Goal: Transaction & Acquisition: Download file/media

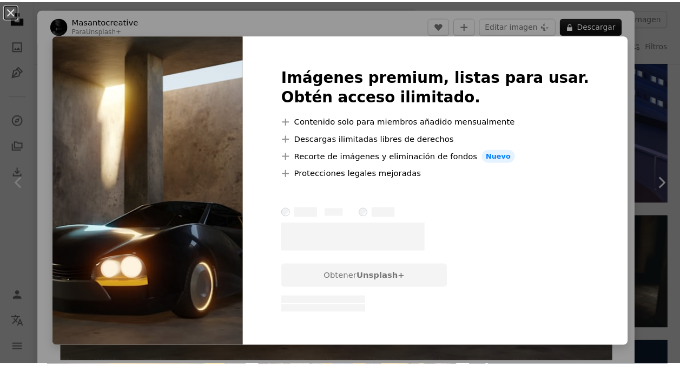
scroll to position [765, 0]
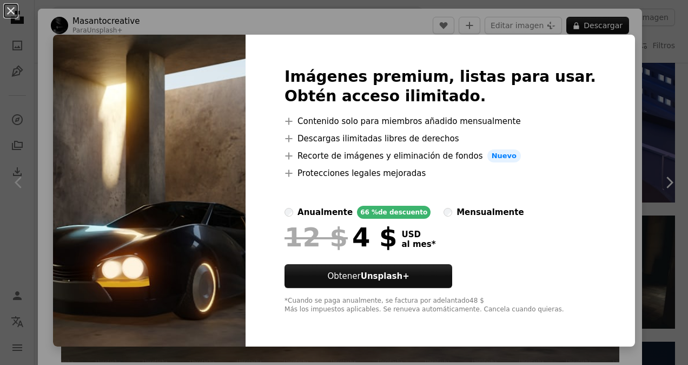
click at [633, 65] on div "An X shape Imágenes premium, listas para usar. Obtén acceso ilimitado. A plus s…" at bounding box center [344, 182] width 688 height 365
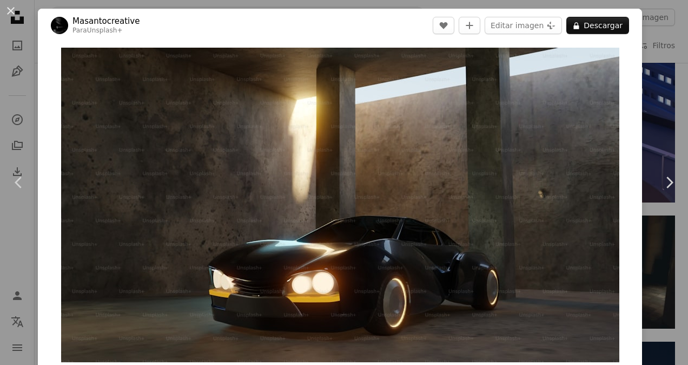
click at [645, 61] on div "An X shape Chevron left Chevron right Masantocreative Para Unsplash+ A heart A …" at bounding box center [344, 182] width 688 height 365
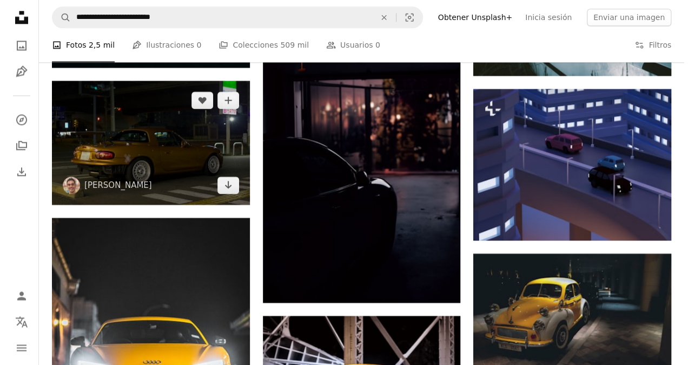
scroll to position [719, 0]
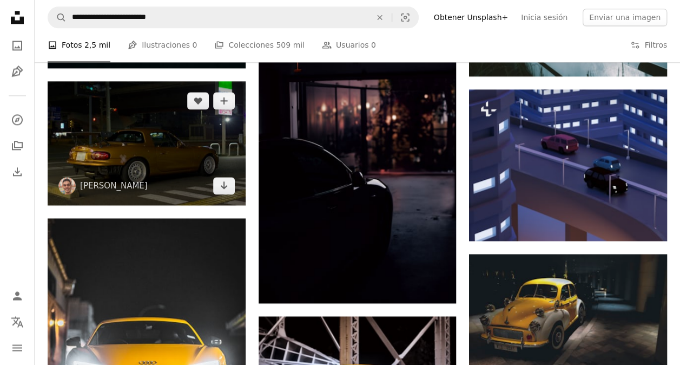
click at [204, 136] on img at bounding box center [147, 143] width 198 height 124
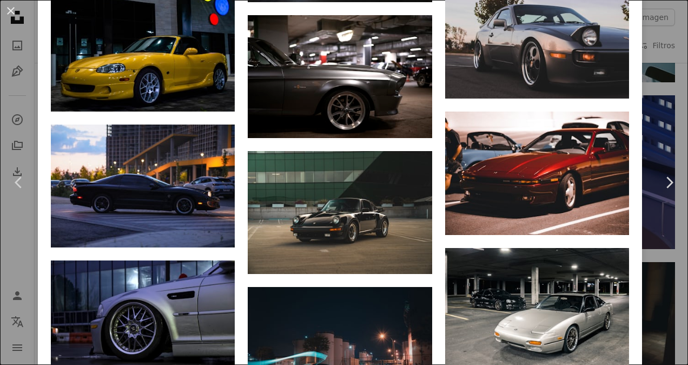
scroll to position [4334, 0]
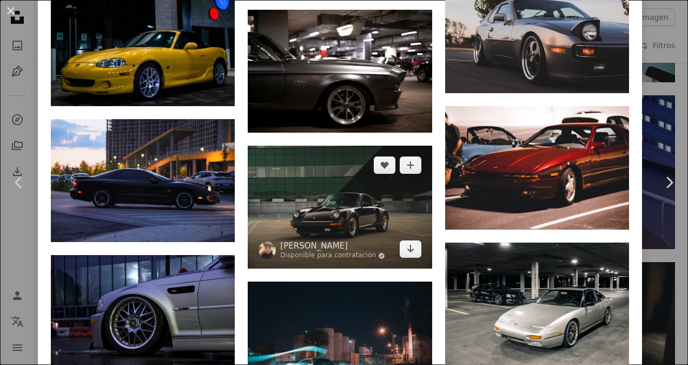
click at [361, 146] on img at bounding box center [340, 207] width 184 height 123
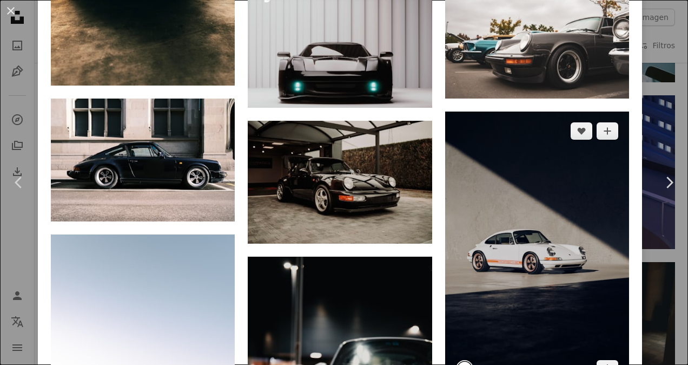
scroll to position [894, 0]
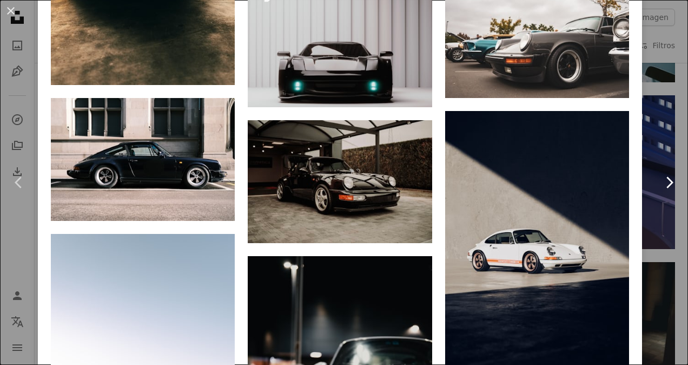
click at [659, 139] on link "Chevron right" at bounding box center [670, 182] width 38 height 104
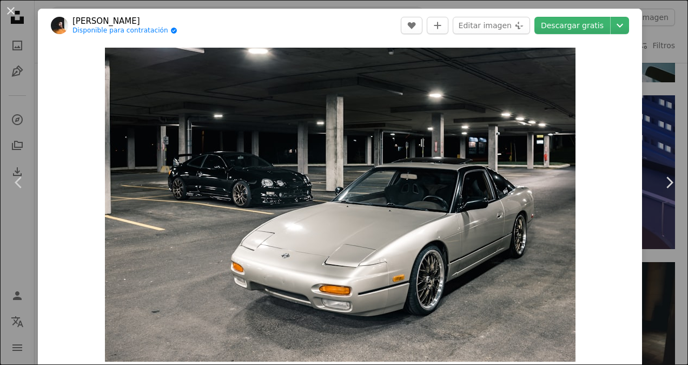
click at [17, 70] on div "An X shape Chevron left Chevron right [PERSON_NAME] Disponible para contratació…" at bounding box center [344, 182] width 688 height 365
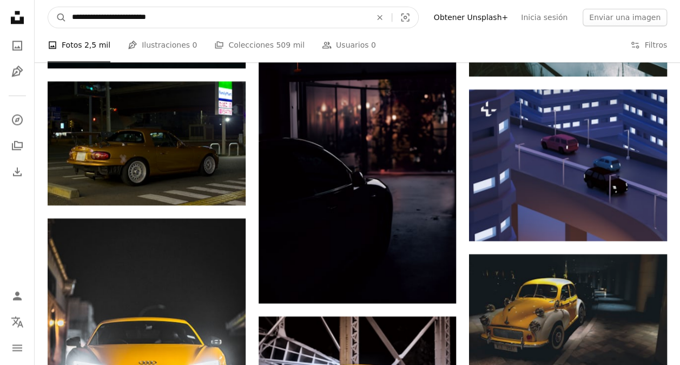
click at [181, 16] on input "**********" at bounding box center [217, 17] width 301 height 21
type input "**********"
click at [48, 7] on button "A magnifying glass" at bounding box center [57, 17] width 18 height 21
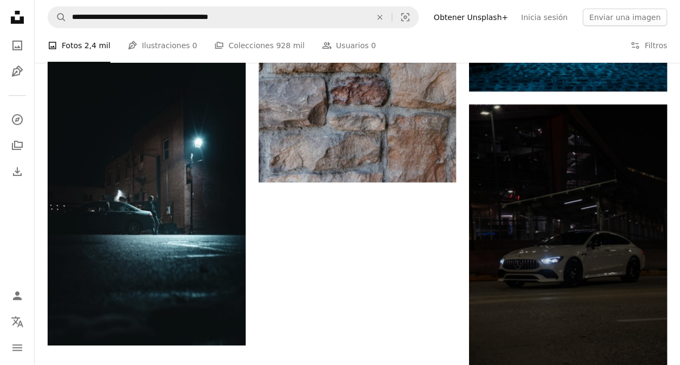
scroll to position [1764, 0]
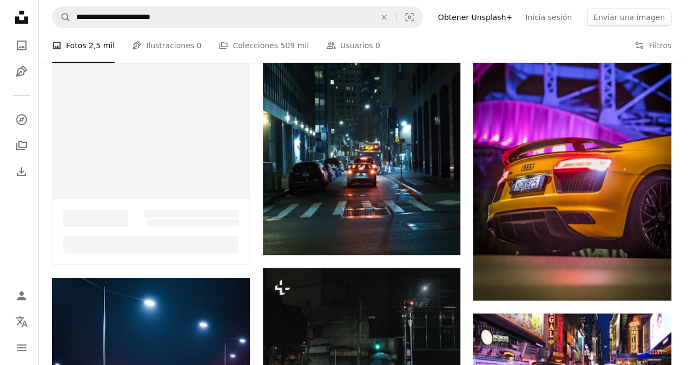
scroll to position [719, 0]
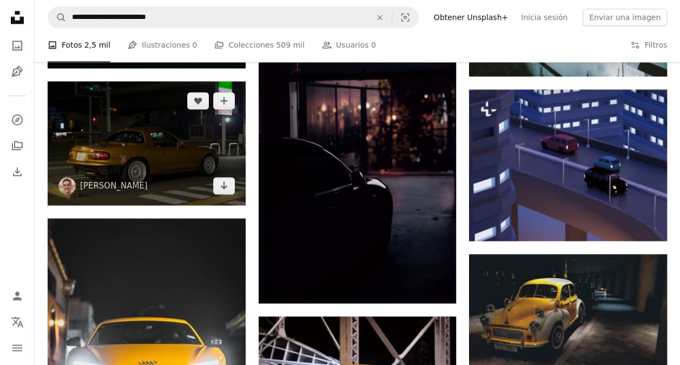
click at [160, 124] on img at bounding box center [147, 143] width 198 height 124
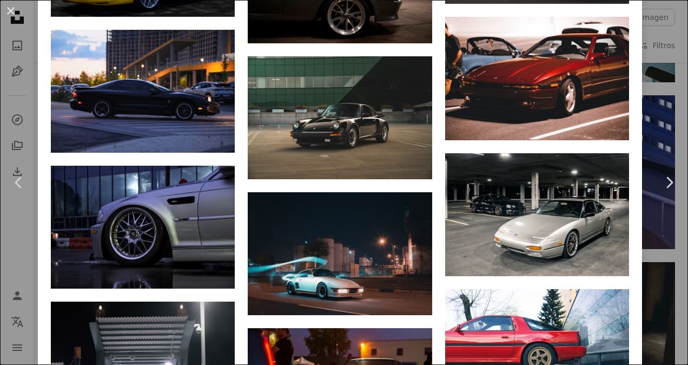
scroll to position [4378, 0]
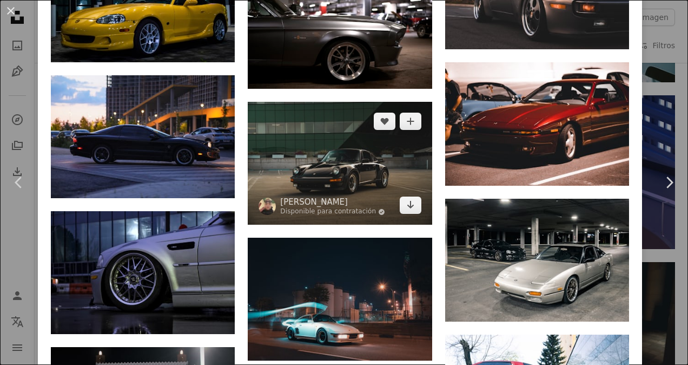
click at [358, 102] on img at bounding box center [340, 163] width 184 height 123
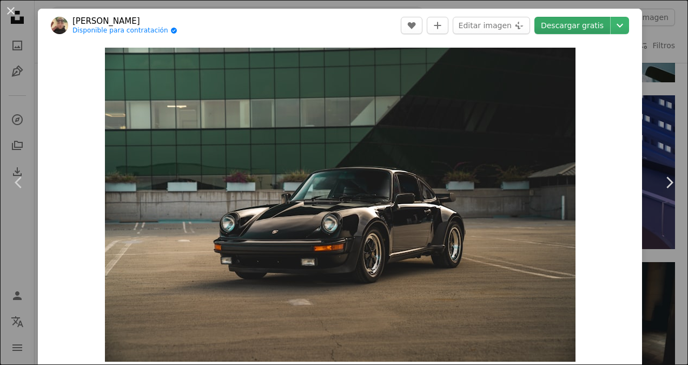
click at [559, 31] on link "Descargar gratis" at bounding box center [573, 25] width 76 height 17
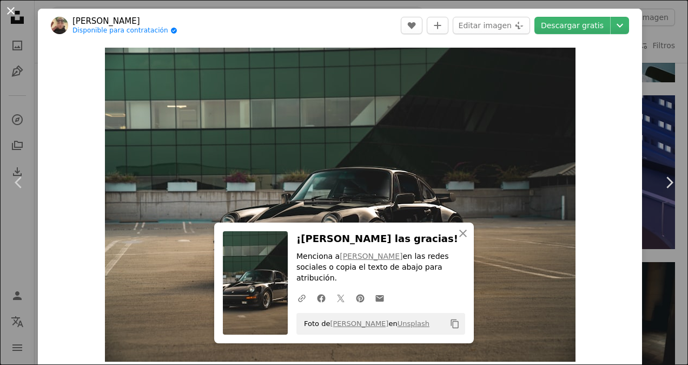
click at [8, 6] on button "An X shape" at bounding box center [10, 10] width 13 height 13
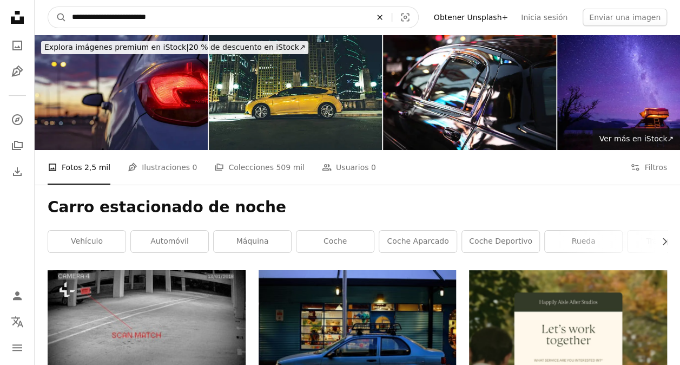
click at [382, 15] on icon "Encuentra imágenes en todo el sitio" at bounding box center [379, 17] width 5 height 5
type input "**********"
click at [48, 7] on button "A magnifying glass" at bounding box center [57, 17] width 18 height 21
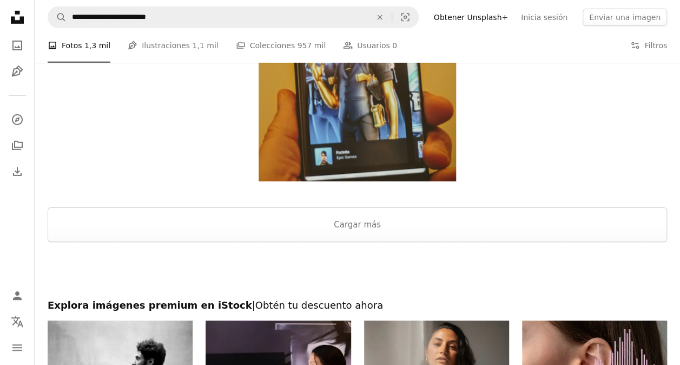
scroll to position [1707, 0]
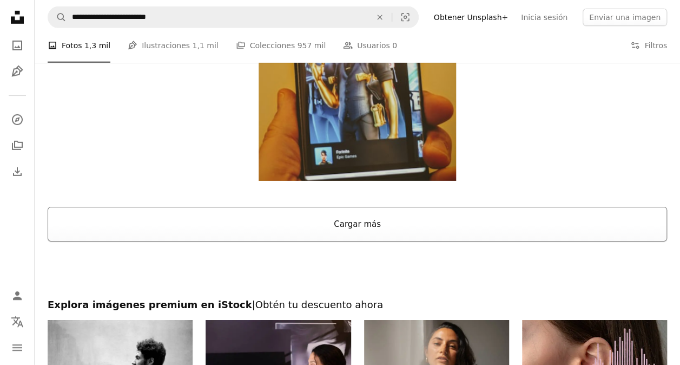
click at [352, 227] on button "Cargar más" at bounding box center [358, 224] width 620 height 35
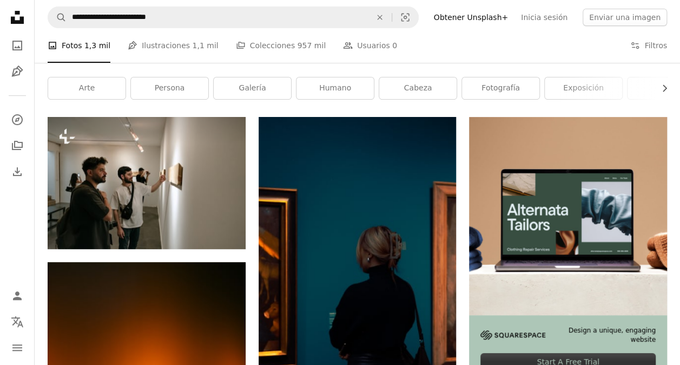
scroll to position [0, 0]
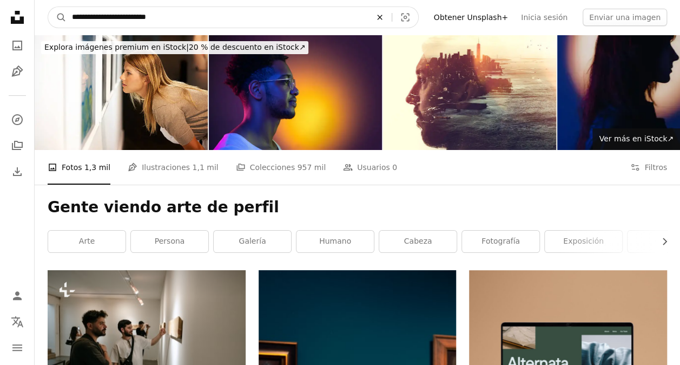
click at [392, 19] on icon "An X shape" at bounding box center [380, 17] width 24 height 9
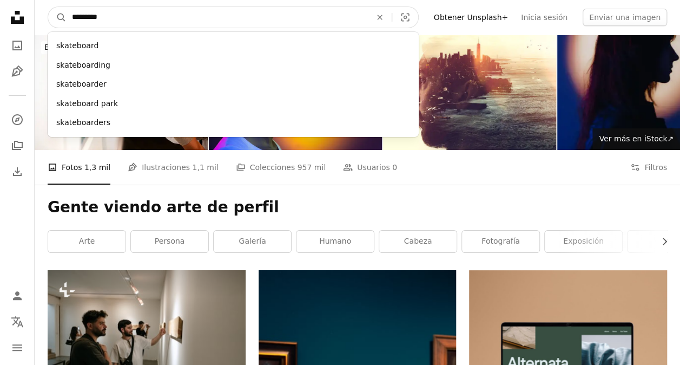
type input "**********"
click button "A magnifying glass" at bounding box center [57, 17] width 18 height 21
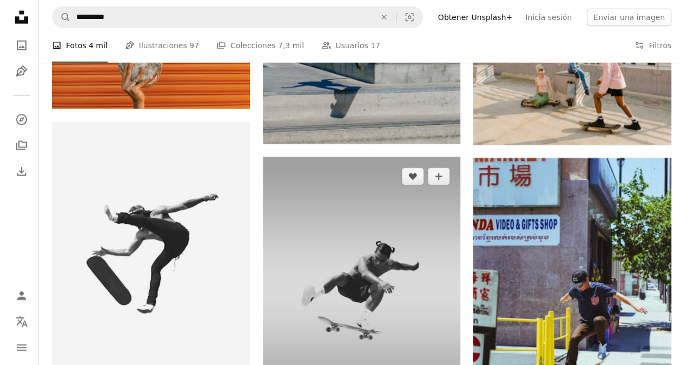
scroll to position [1354, 0]
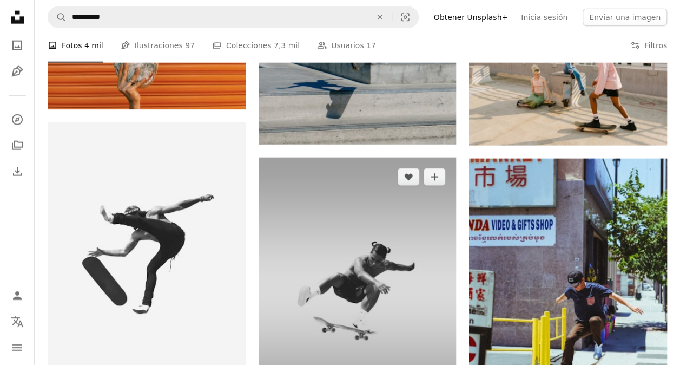
click at [364, 245] on img at bounding box center [358, 289] width 198 height 264
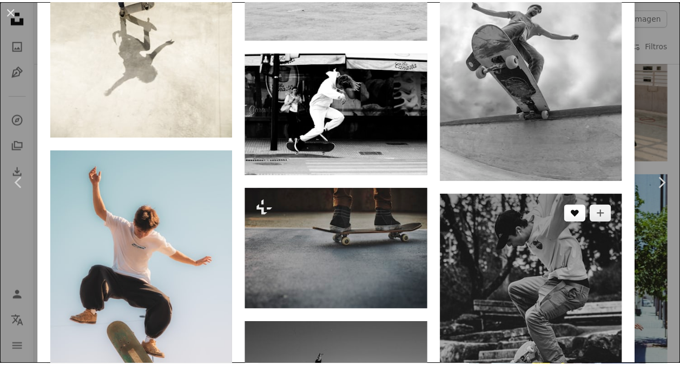
scroll to position [3114, 0]
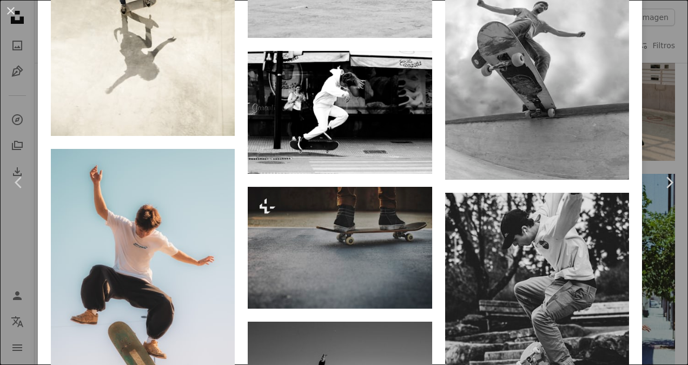
click at [648, 89] on div "An X shape Chevron left Chevron right [PERSON_NAME] Disponible para contratació…" at bounding box center [344, 182] width 688 height 365
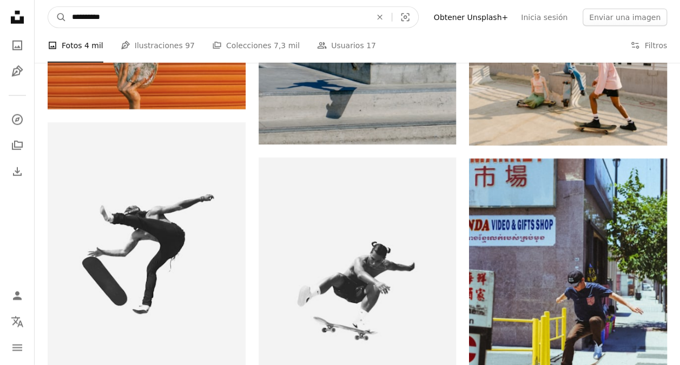
click at [181, 9] on input "**********" at bounding box center [217, 17] width 301 height 21
type input "**********"
click button "A magnifying glass" at bounding box center [57, 17] width 18 height 21
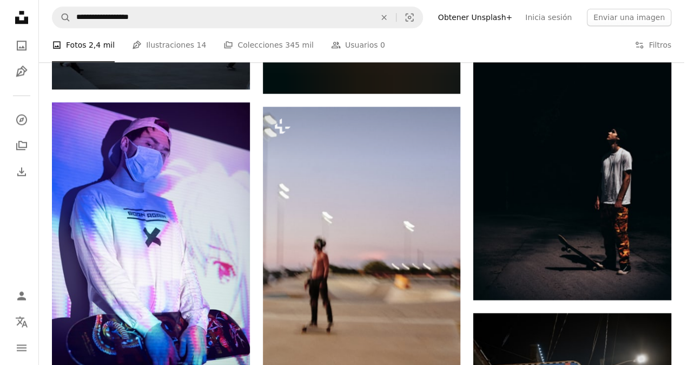
scroll to position [2579, 0]
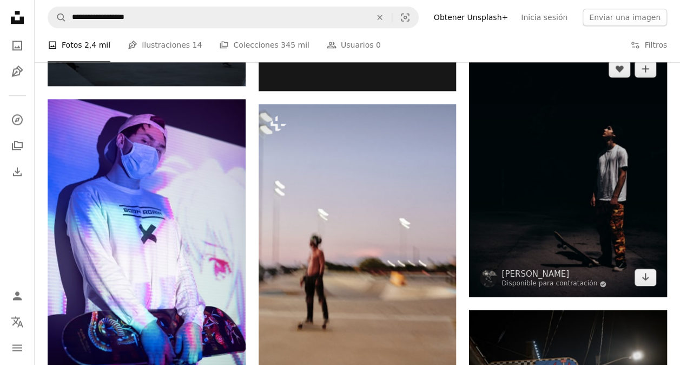
click at [590, 179] on img at bounding box center [568, 172] width 198 height 247
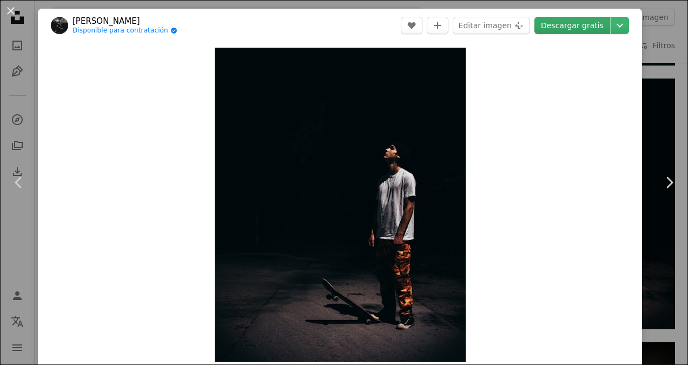
click at [568, 28] on link "Descargar gratis" at bounding box center [573, 25] width 76 height 17
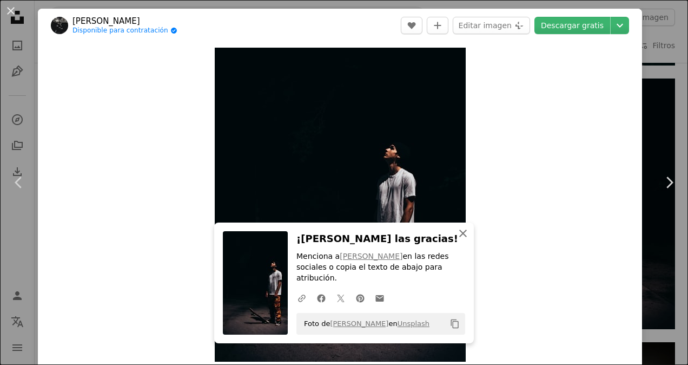
click at [461, 240] on icon "An X shape" at bounding box center [463, 233] width 13 height 13
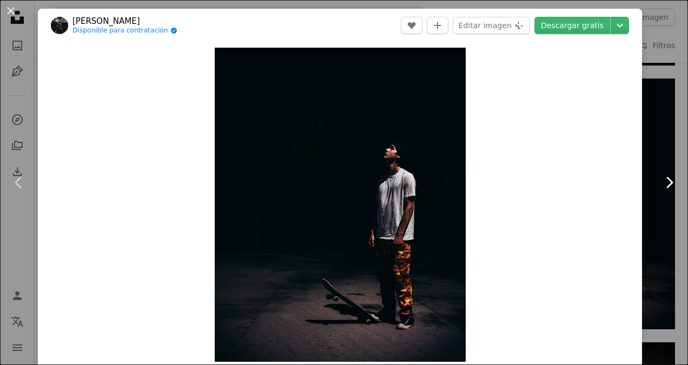
click at [654, 163] on link "Chevron right" at bounding box center [670, 182] width 38 height 104
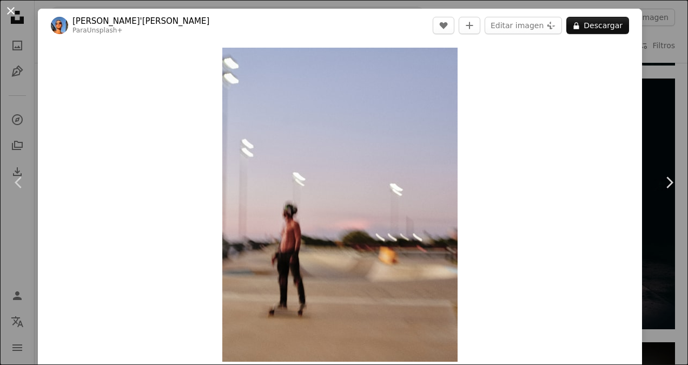
click at [12, 7] on button "An X shape" at bounding box center [10, 10] width 13 height 13
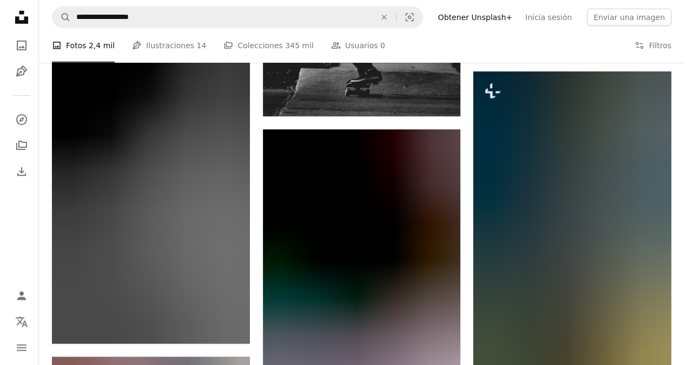
scroll to position [9878, 0]
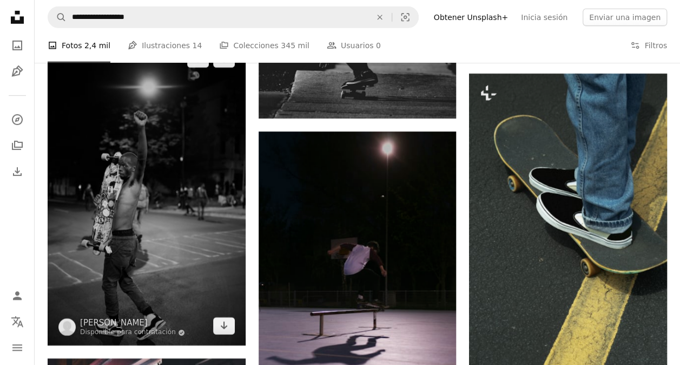
click at [175, 216] on img at bounding box center [147, 193] width 198 height 306
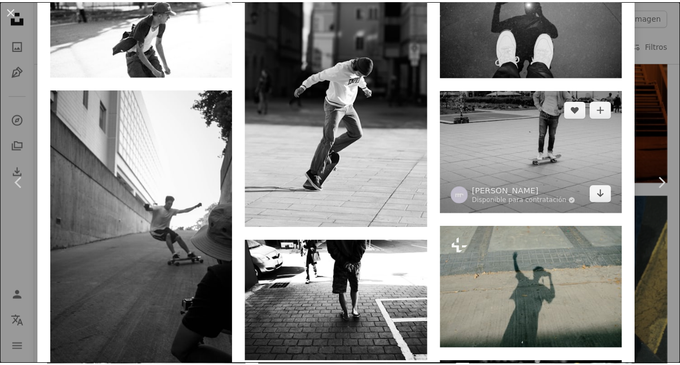
scroll to position [1094, 0]
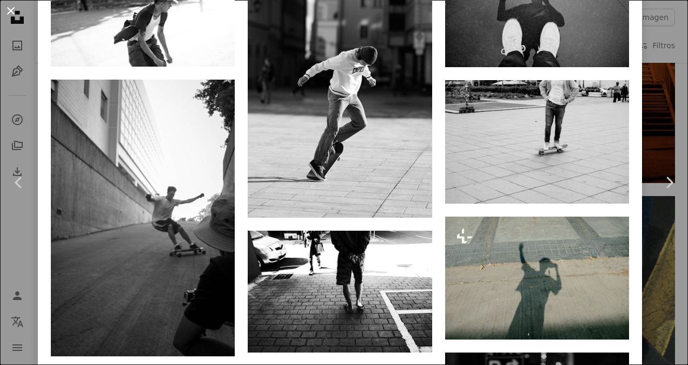
click at [6, 8] on button "An X shape" at bounding box center [10, 10] width 13 height 13
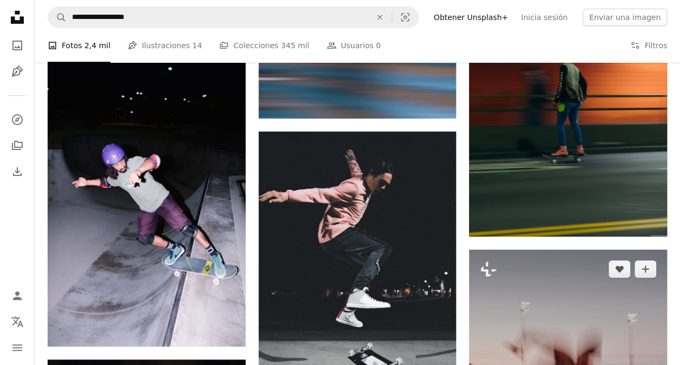
scroll to position [5941, 0]
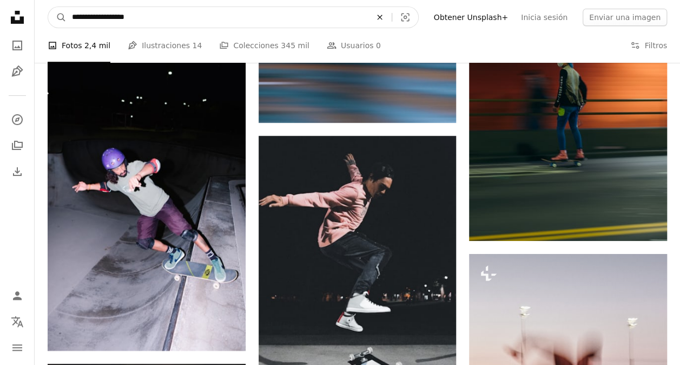
click at [392, 19] on icon "An X shape" at bounding box center [380, 17] width 24 height 9
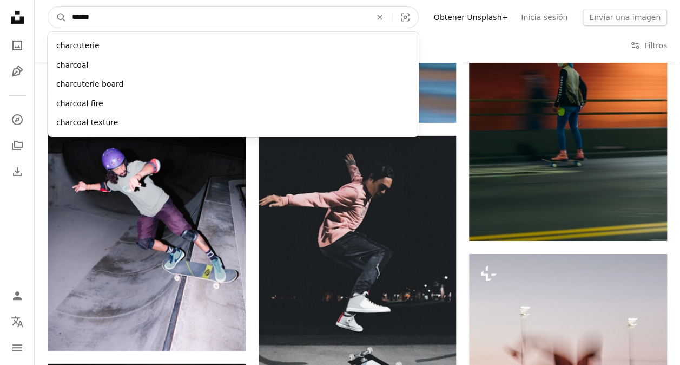
type input "*******"
click button "A magnifying glass" at bounding box center [57, 17] width 18 height 21
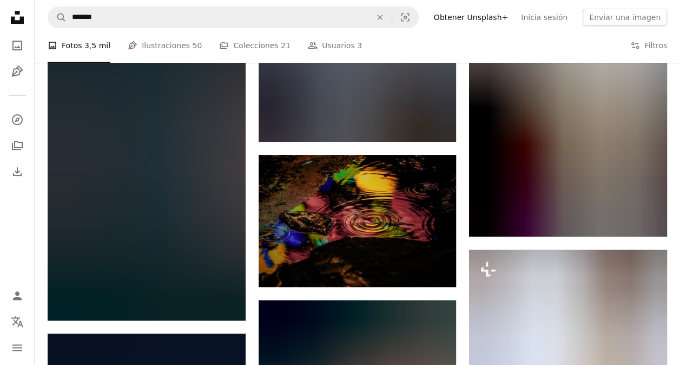
scroll to position [4273, 0]
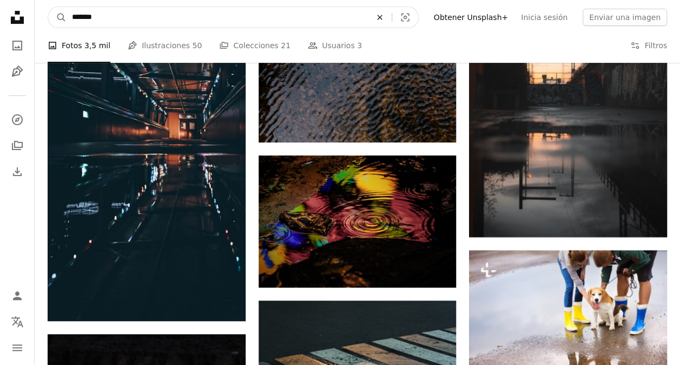
click at [392, 17] on icon "An X shape" at bounding box center [380, 17] width 24 height 9
type input "**********"
click button "A magnifying glass" at bounding box center [57, 17] width 18 height 21
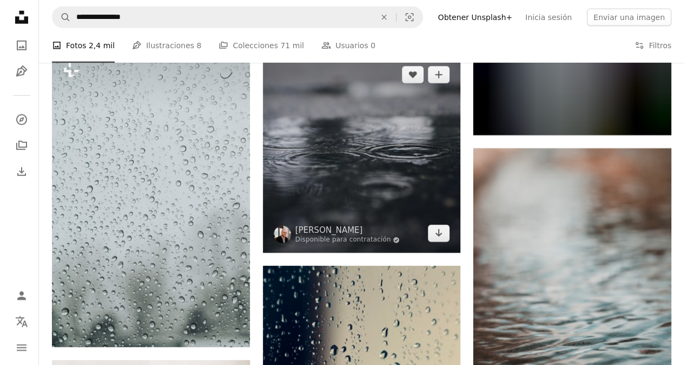
scroll to position [1515, 0]
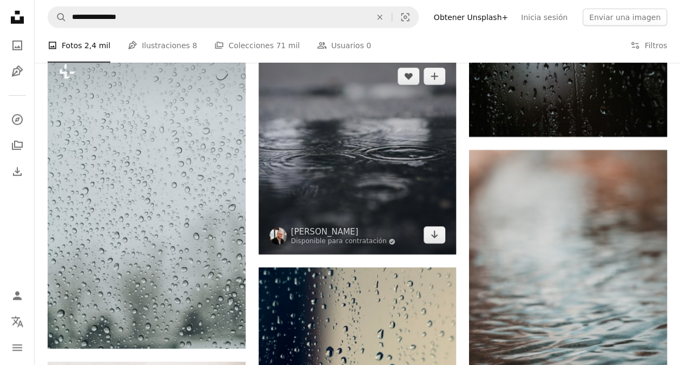
click at [325, 139] on img at bounding box center [358, 156] width 198 height 198
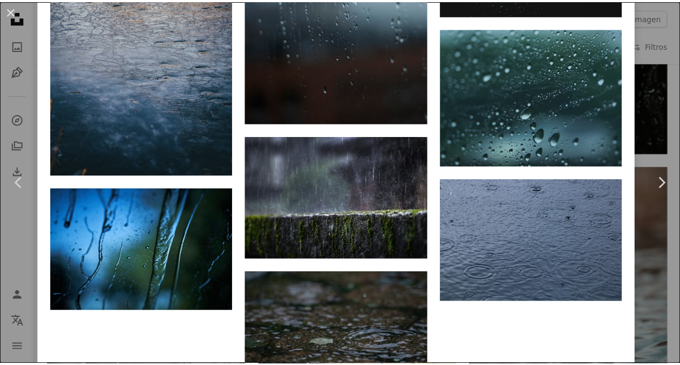
scroll to position [5321, 0]
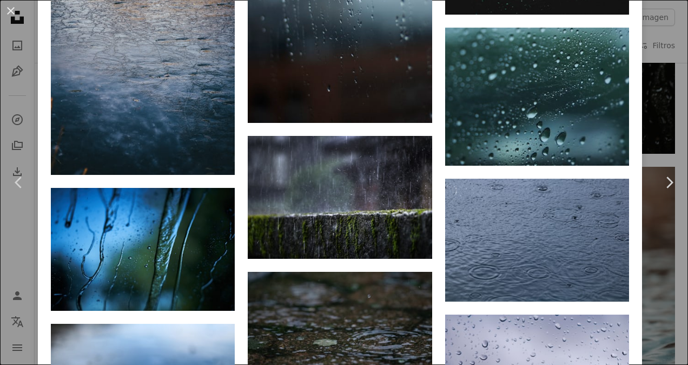
click at [645, 113] on div "An X shape Chevron left Chevron right Mark Boss Disponible para contratación A …" at bounding box center [344, 182] width 688 height 365
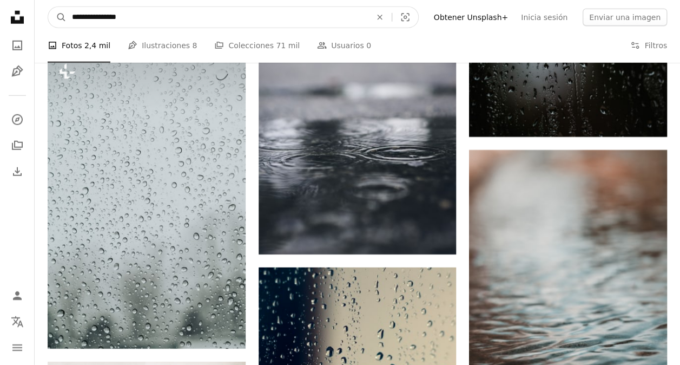
click at [113, 21] on input "**********" at bounding box center [217, 17] width 301 height 21
type input "**********"
click button "A magnifying glass" at bounding box center [57, 17] width 18 height 21
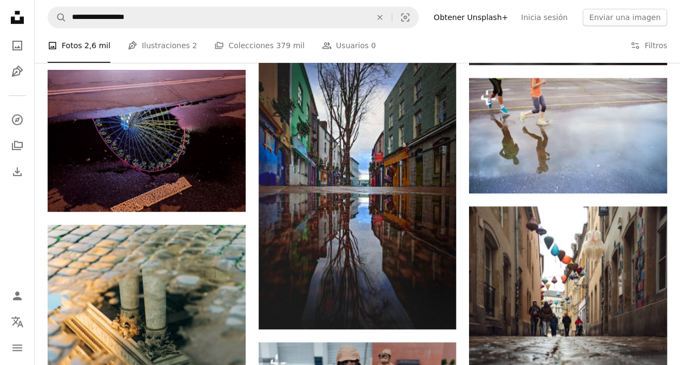
scroll to position [2429, 0]
